Goal: Task Accomplishment & Management: Complete application form

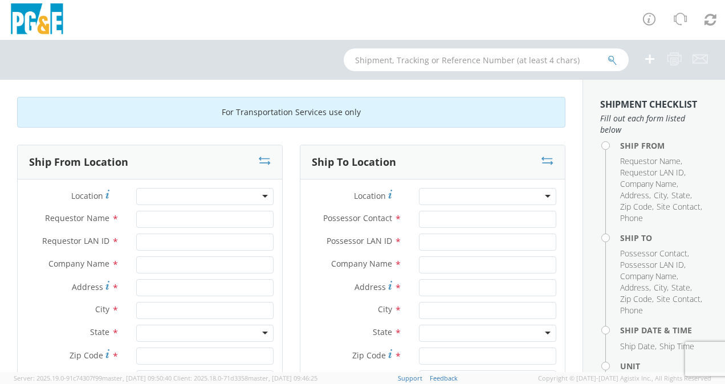
click at [260, 196] on div at bounding box center [204, 196] width 137 height 17
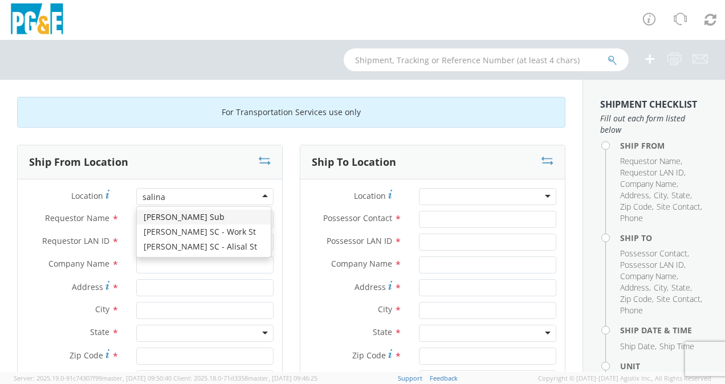
type input "[PERSON_NAME]"
type input "PG&E"
type input "[STREET_ADDRESS]"
type input "[PERSON_NAME]"
type input "93901"
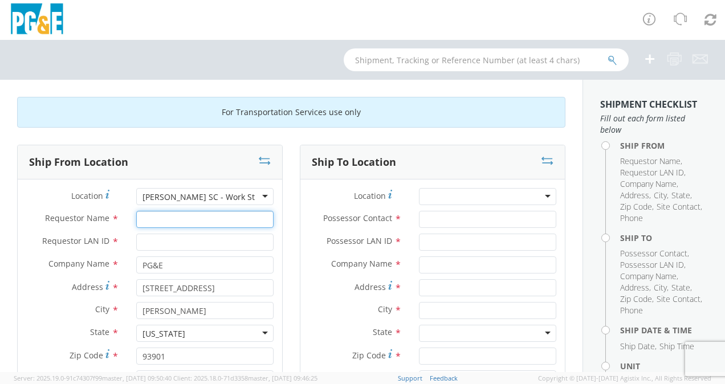
click at [219, 223] on input "Requestor Name *" at bounding box center [204, 219] width 137 height 17
type input "[PERSON_NAME]"
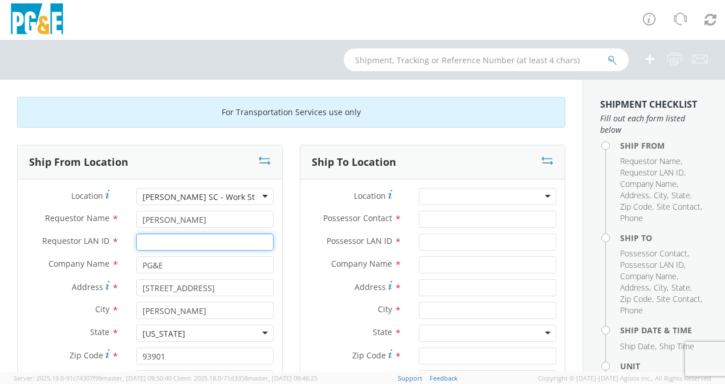
click at [202, 240] on input "Requestor LAN ID *" at bounding box center [204, 242] width 137 height 17
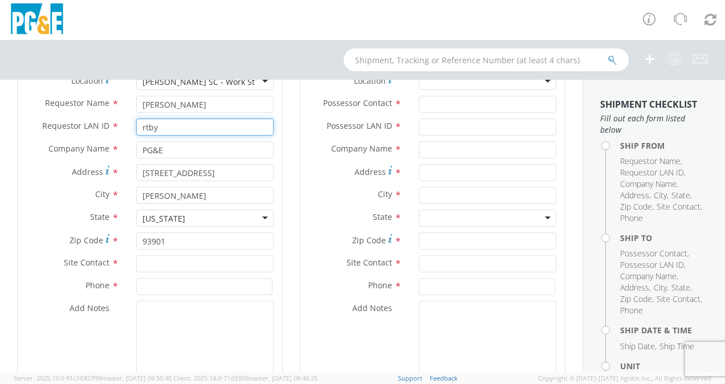
scroll to position [117, 0]
type input "rtby"
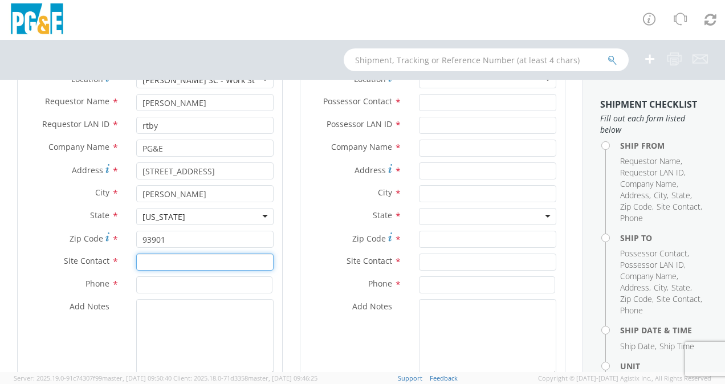
click at [187, 265] on input "text" at bounding box center [204, 262] width 137 height 17
type input "f"
type input "[PERSON_NAME]"
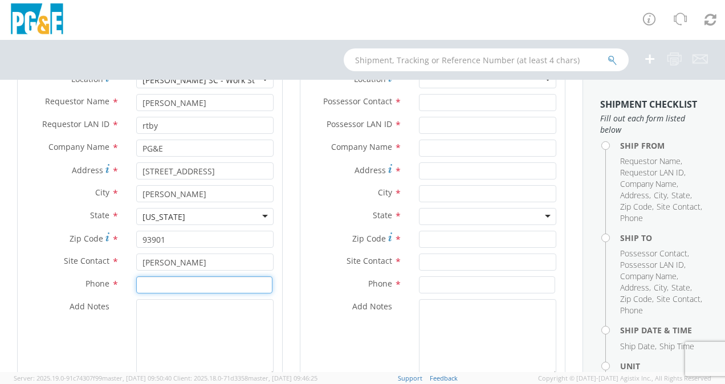
click at [181, 282] on input at bounding box center [204, 284] width 136 height 17
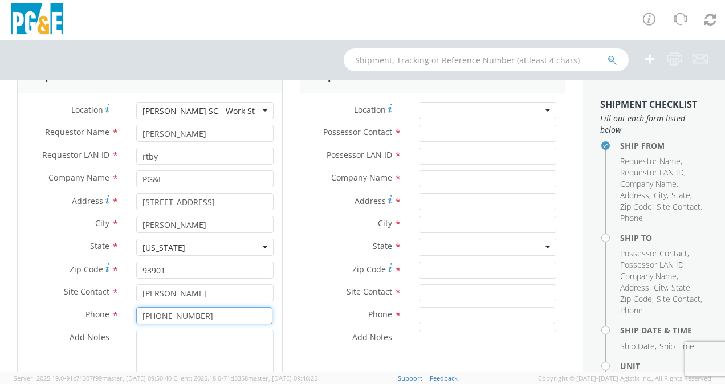
scroll to position [82, 0]
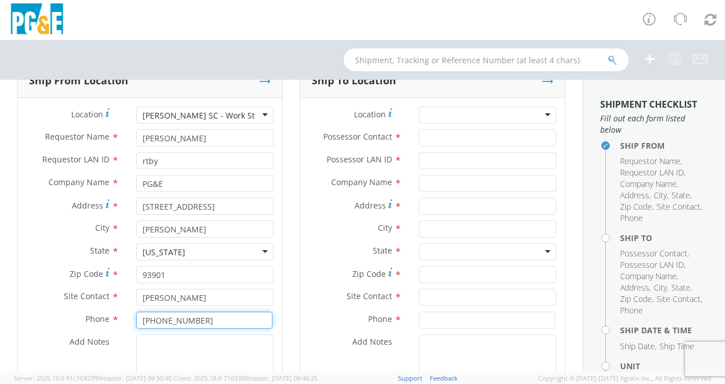
type input "[PHONE_NUMBER]"
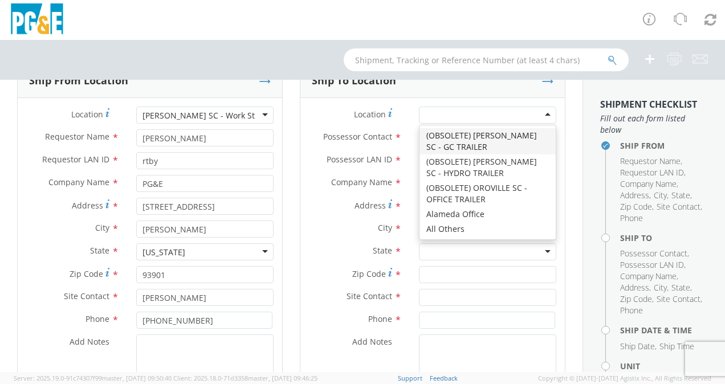
click at [467, 112] on div at bounding box center [487, 115] width 137 height 17
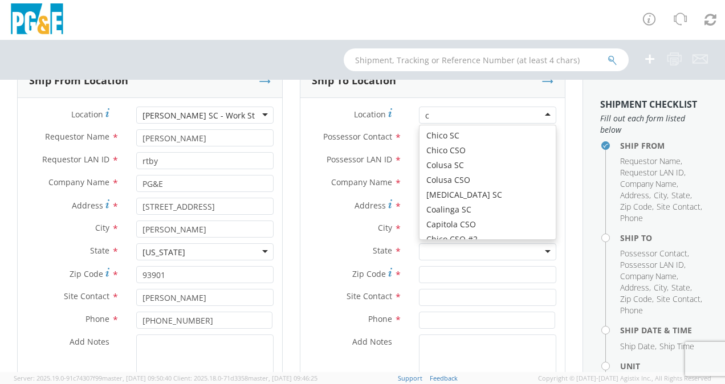
scroll to position [4574, 0]
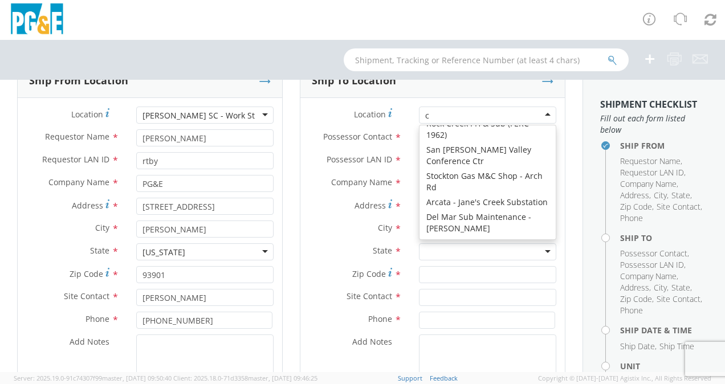
type input "cu"
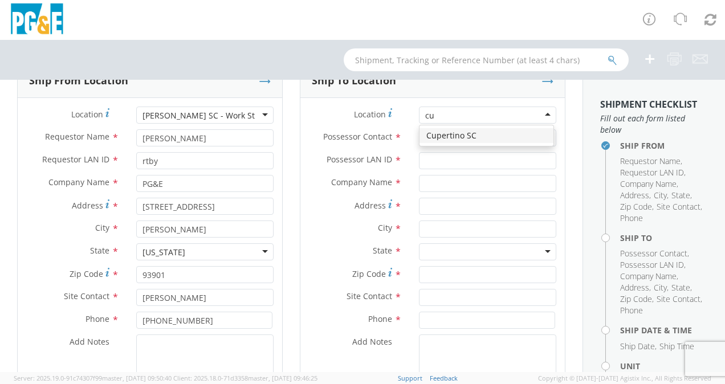
scroll to position [0, 0]
type input "PG&E"
type input "[STREET_ADDRESS][PERSON_NAME]"
type input "CUPERTINO"
type input "95014"
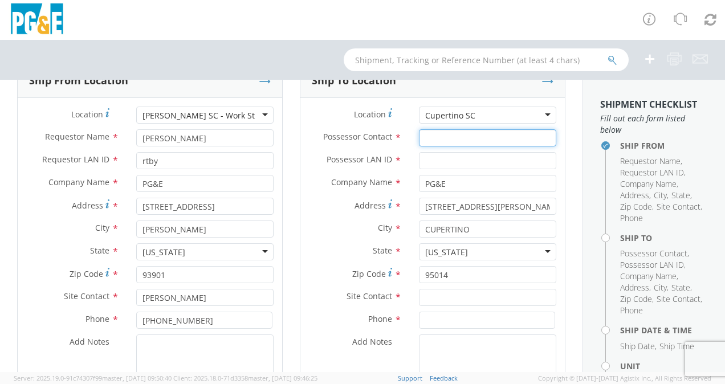
click at [472, 138] on input "Possessor Contact *" at bounding box center [487, 137] width 137 height 17
type input "[PHONE_NUMBER]"
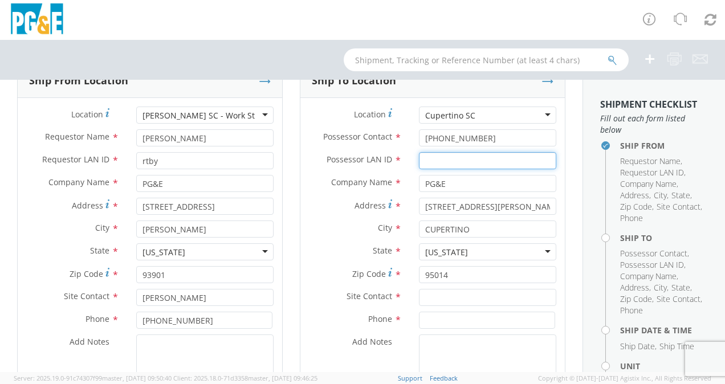
click at [458, 160] on input "Possessor LAN ID *" at bounding box center [487, 160] width 137 height 17
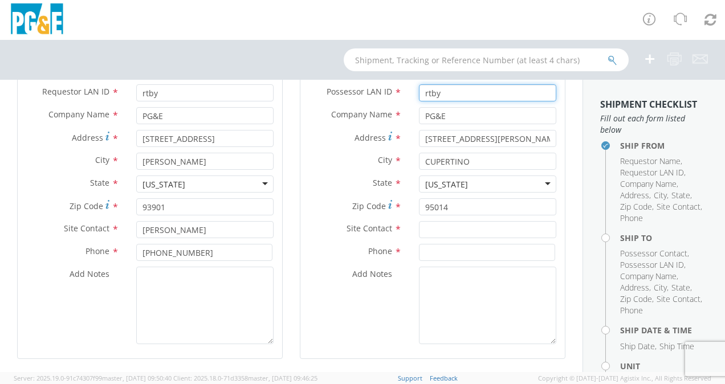
scroll to position [152, 0]
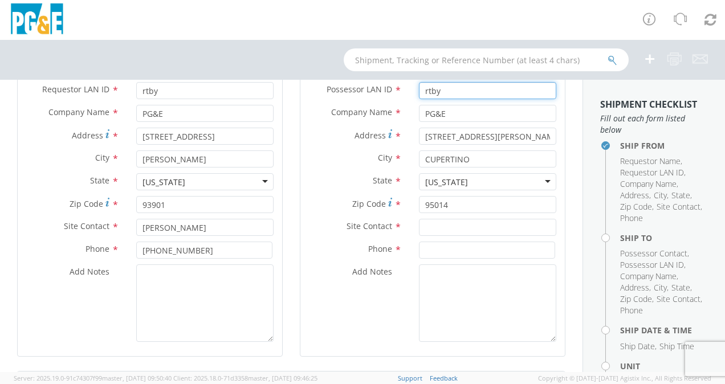
type input "rtby"
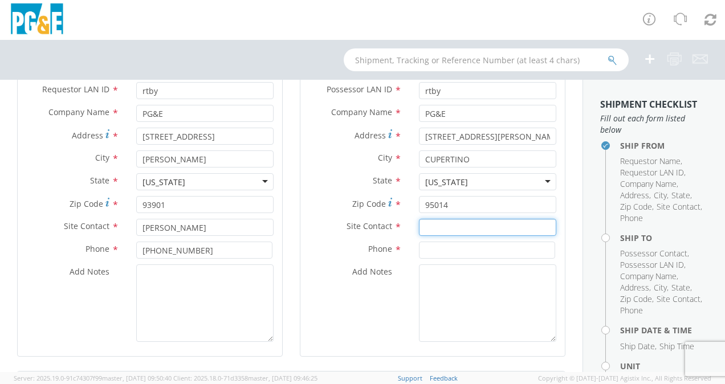
click at [424, 223] on input "text" at bounding box center [487, 227] width 137 height 17
type input "[PERSON_NAME]"
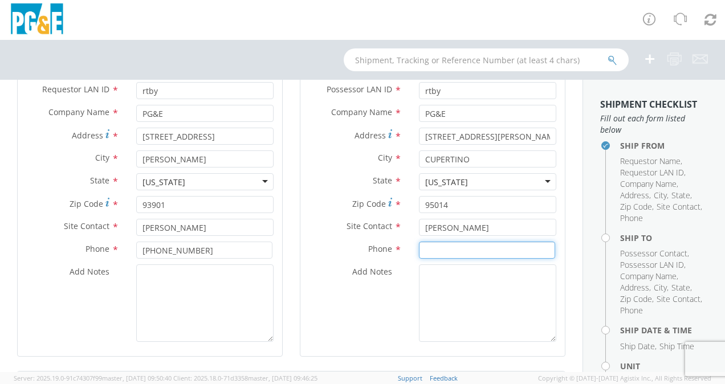
click at [444, 242] on input at bounding box center [487, 250] width 136 height 17
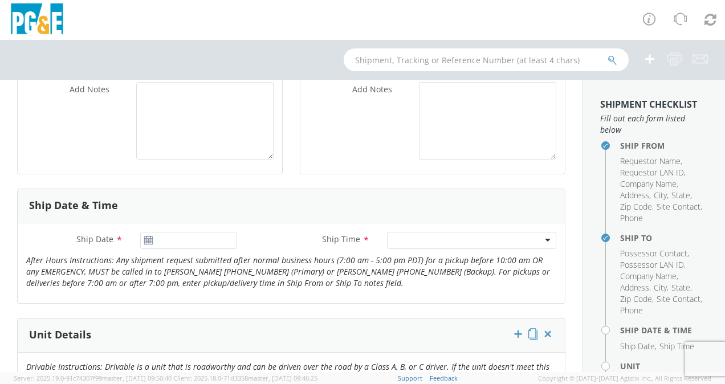
scroll to position [335, 0]
type input "[PHONE_NUMBER]"
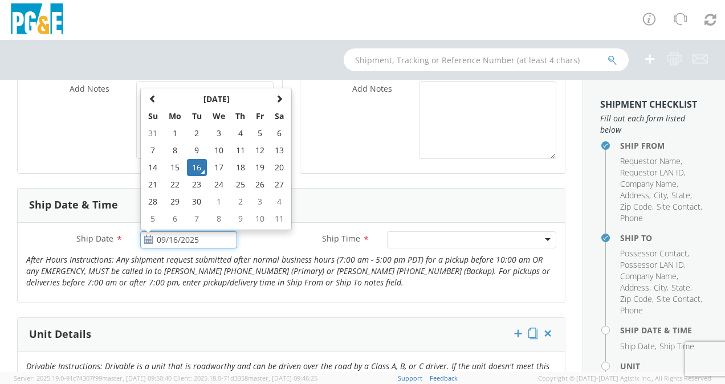
click at [195, 238] on input "09/16/2025" at bounding box center [188, 239] width 97 height 17
click at [258, 160] on td "19" at bounding box center [260, 167] width 19 height 17
type input "[DATE]"
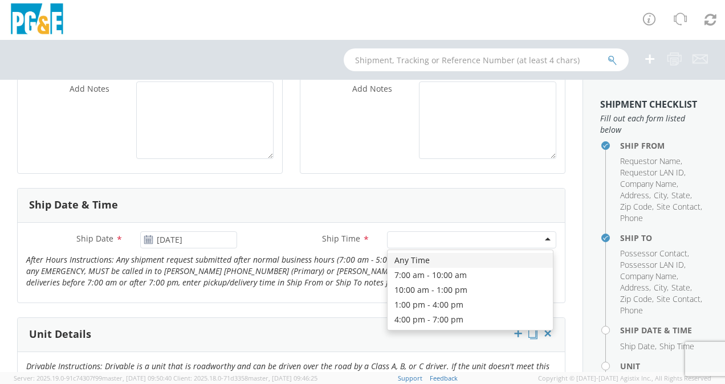
click at [411, 231] on div at bounding box center [471, 239] width 169 height 17
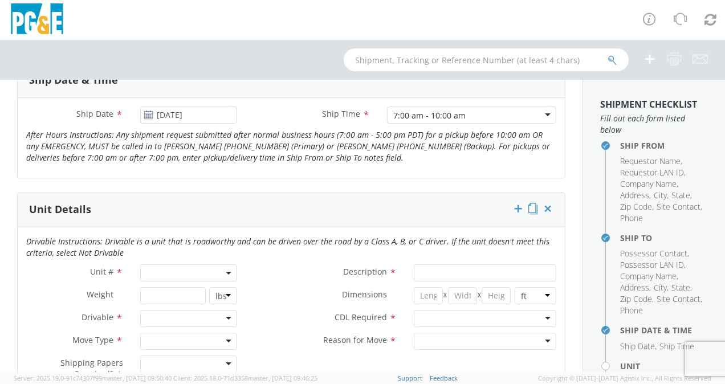
scroll to position [462, 0]
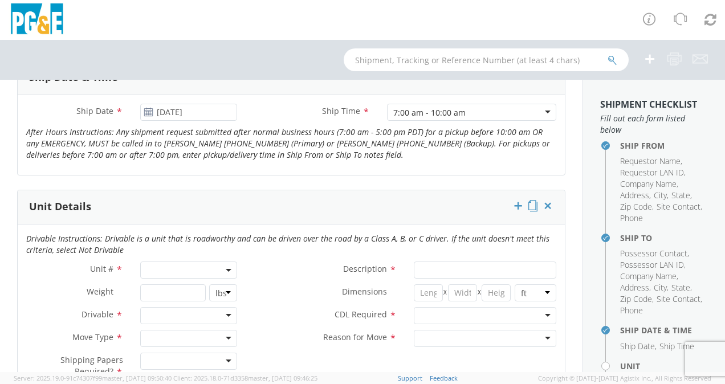
click at [169, 264] on span at bounding box center [188, 270] width 97 height 17
click at [167, 282] on input "search" at bounding box center [187, 288] width 89 height 17
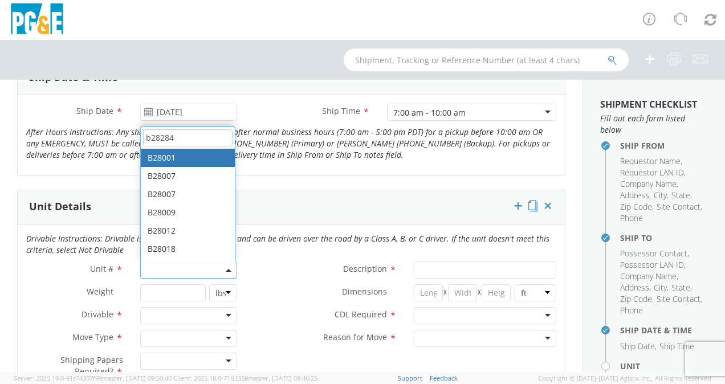
click at [198, 136] on input "b28284" at bounding box center [187, 137] width 89 height 17
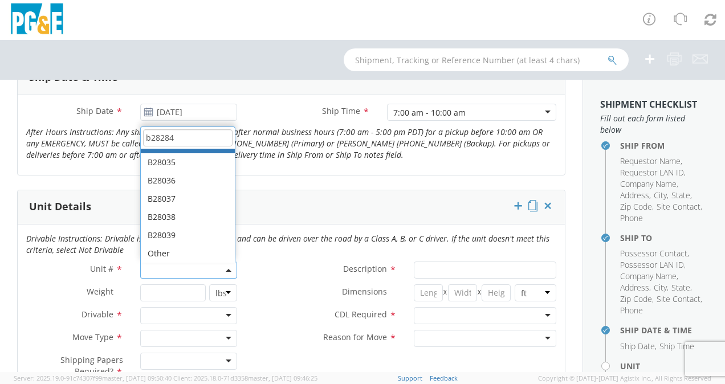
click at [171, 138] on input "b28284" at bounding box center [187, 137] width 89 height 17
type input "b28284"
type input "VAN; CARGO - COMPACT 4X2"
type input "5005"
select select "B28033"
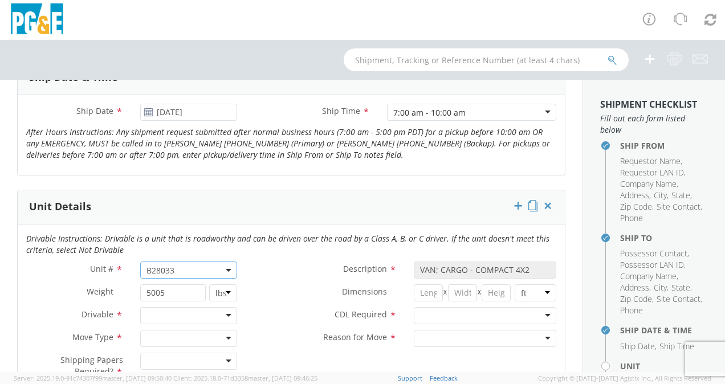
click at [184, 269] on span "B28033" at bounding box center [188, 270] width 84 height 11
click at [176, 221] on input "search" at bounding box center [187, 222] width 89 height 17
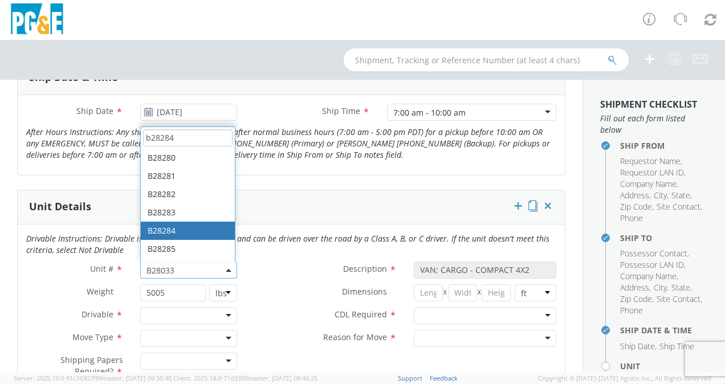
type input "b28284"
type input "TRUCK; HEAVY LINE TRUCK 6X6"
type input "66000"
select select "B28284"
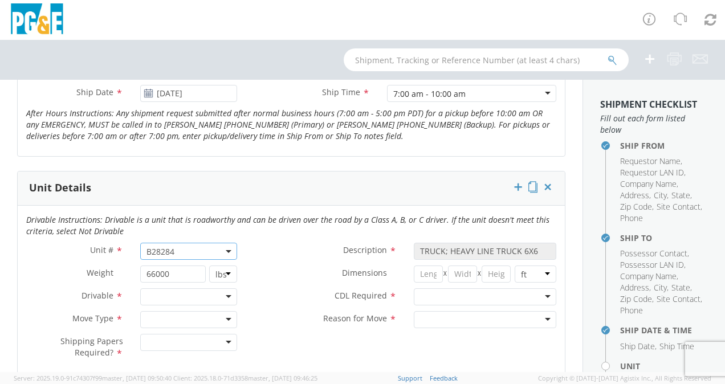
scroll to position [483, 0]
click at [214, 290] on div at bounding box center [188, 295] width 97 height 17
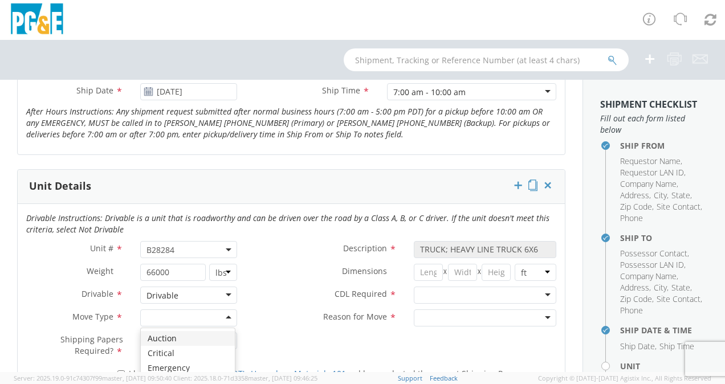
click at [190, 314] on div at bounding box center [188, 318] width 97 height 17
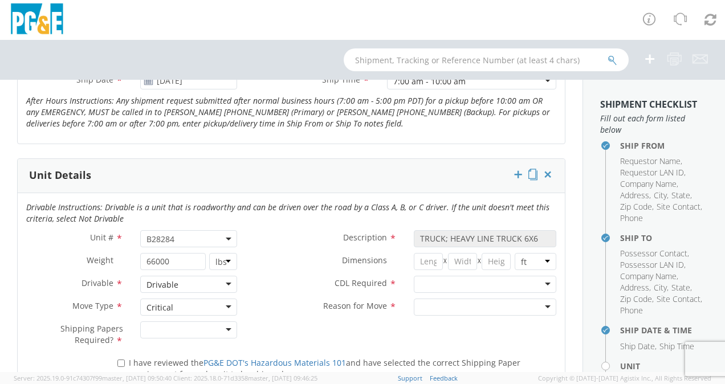
click at [189, 328] on div at bounding box center [188, 329] width 97 height 17
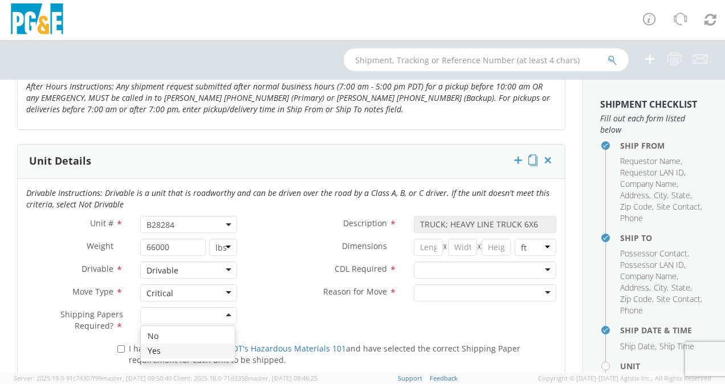
scroll to position [508, 0]
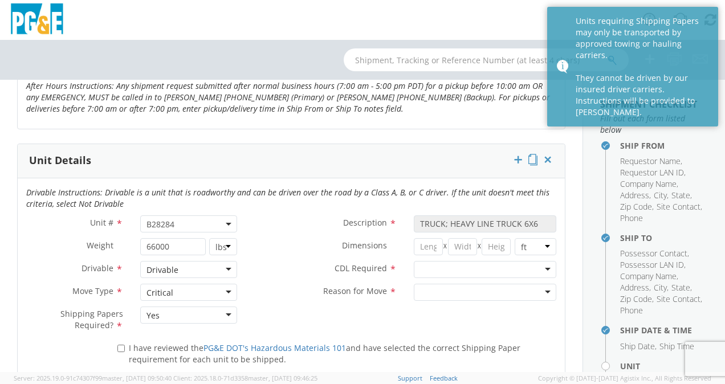
click at [219, 287] on div "Critical" at bounding box center [188, 292] width 97 height 17
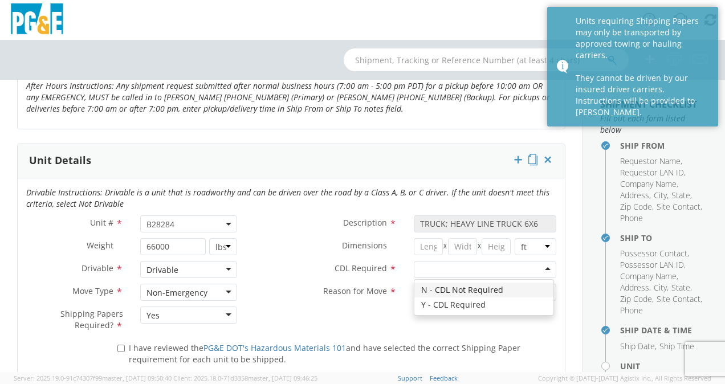
click at [451, 263] on div at bounding box center [485, 269] width 142 height 17
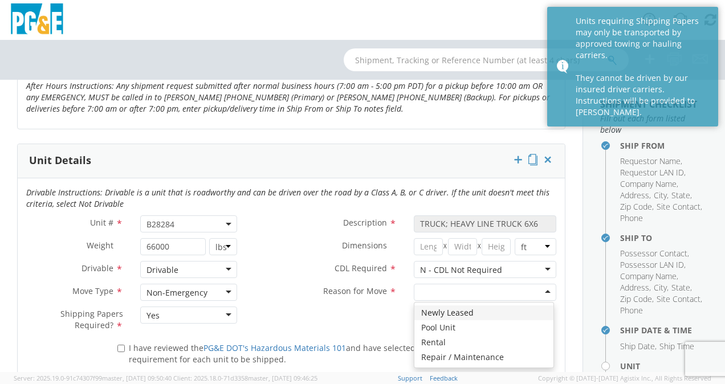
click at [449, 286] on div at bounding box center [485, 292] width 142 height 17
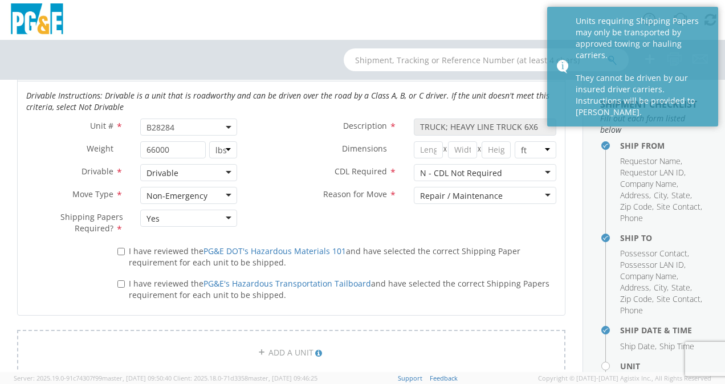
scroll to position [611, 0]
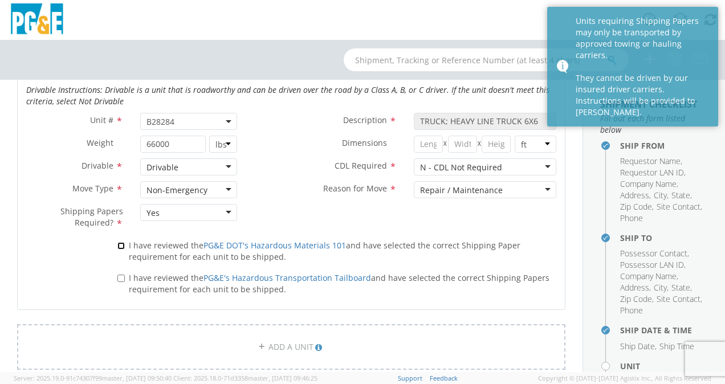
click at [120, 244] on input "I have reviewed the PG&E DOT's Hazardous Materials 101 and have selected the co…" at bounding box center [120, 245] width 7 height 7
checkbox input "true"
click at [119, 280] on label "I have reviewed the PG&E's Hazardous Transportation Tailboard and have selected…" at bounding box center [336, 283] width 439 height 25
click at [119, 280] on input "I have reviewed the PG&E's Hazardous Transportation Tailboard and have selected…" at bounding box center [120, 278] width 7 height 7
checkbox input "true"
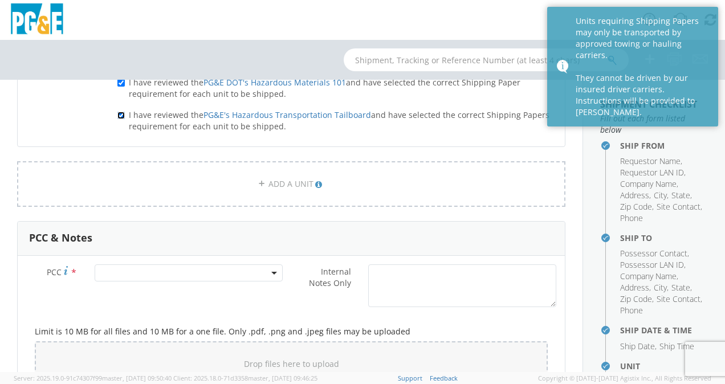
scroll to position [775, 0]
click at [154, 271] on span at bounding box center [189, 271] width 188 height 17
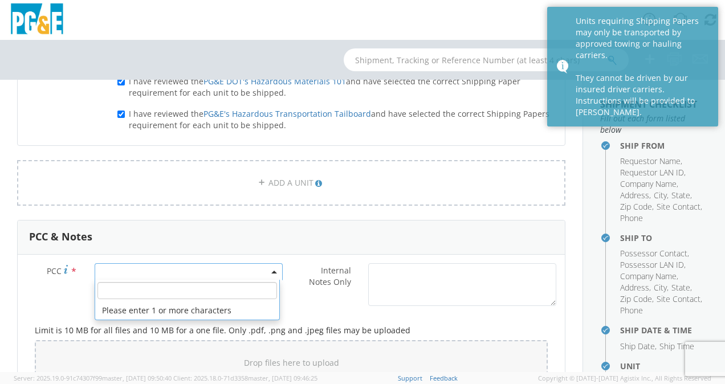
click at [155, 286] on input "number" at bounding box center [187, 290] width 180 height 17
paste input "11860"
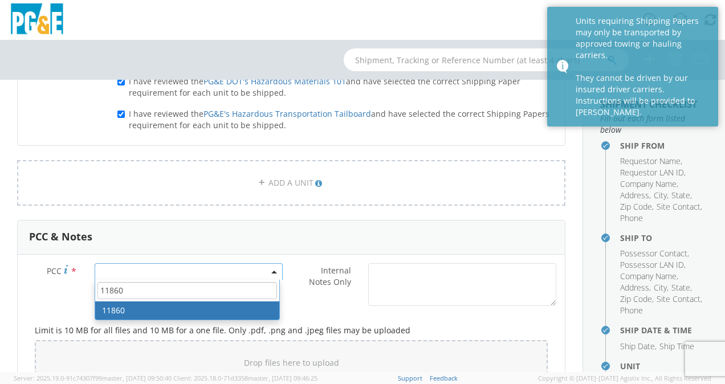
type input "11860"
select select "11860"
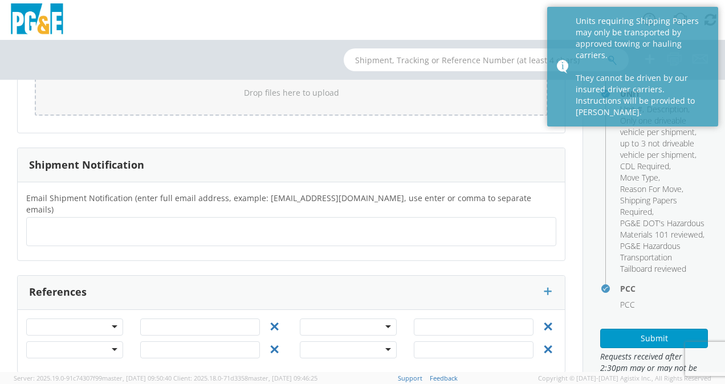
scroll to position [364, 0]
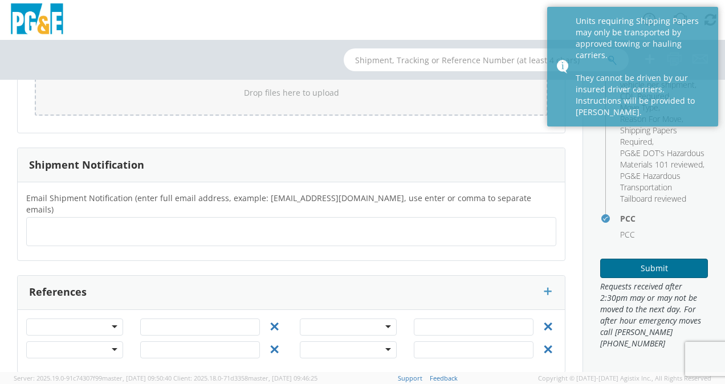
click at [613, 266] on button "Submit" at bounding box center [654, 268] width 108 height 19
